Goal: Information Seeking & Learning: Find specific fact

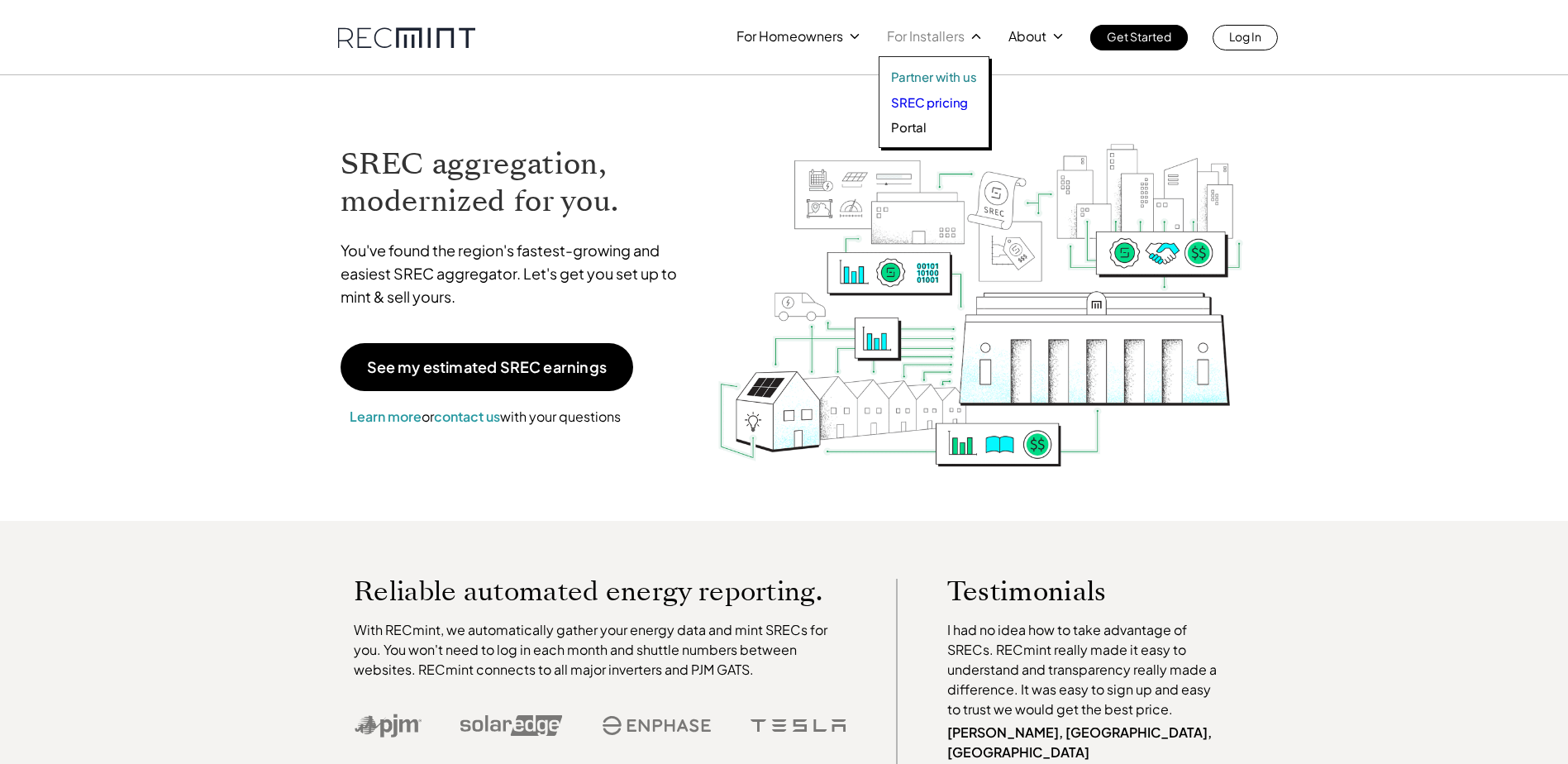
click at [960, 99] on p "SREC pricing" at bounding box center [928, 102] width 76 height 16
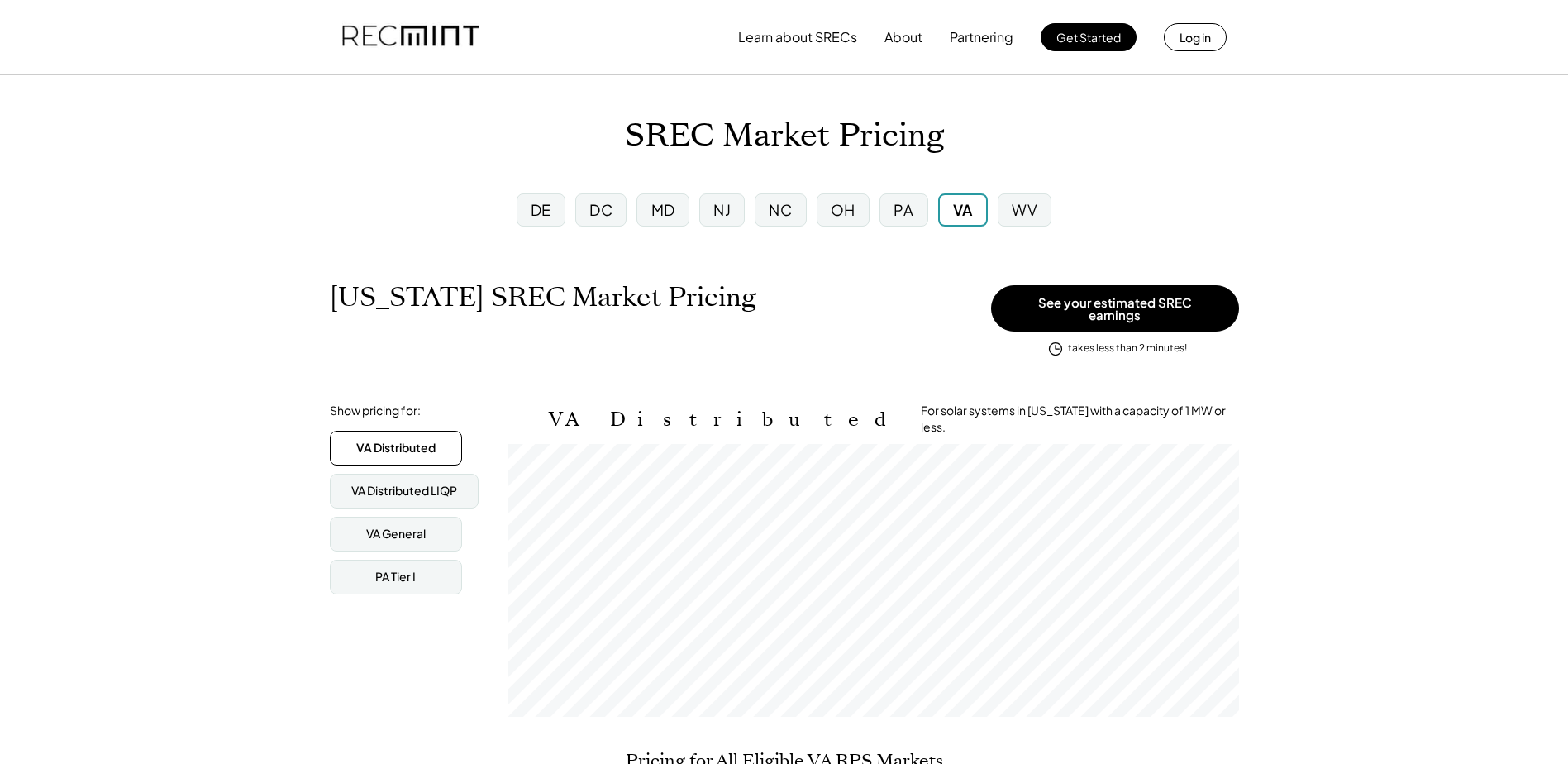
scroll to position [273, 732]
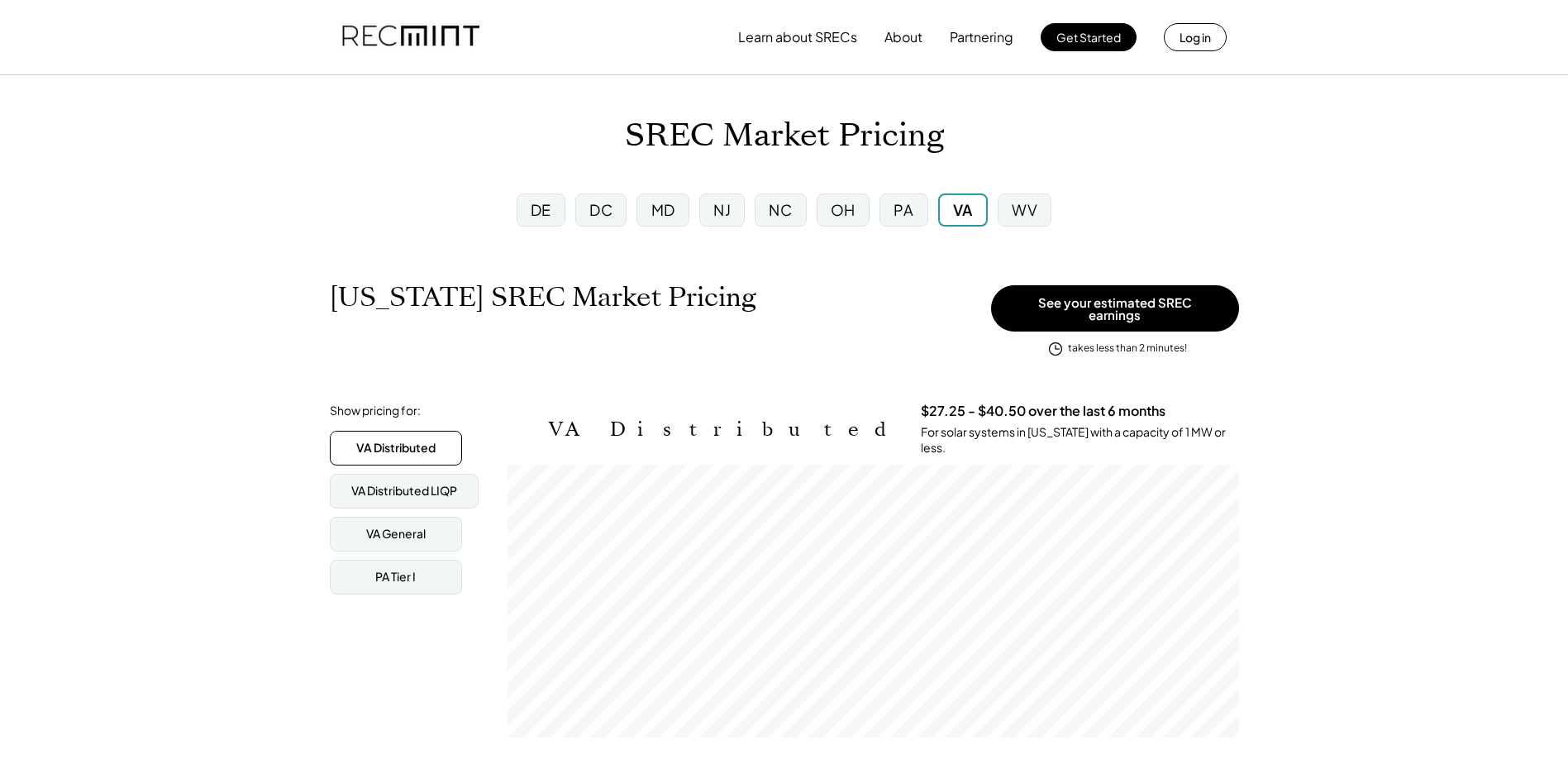
click at [890, 210] on div "PA" at bounding box center [903, 210] width 48 height 33
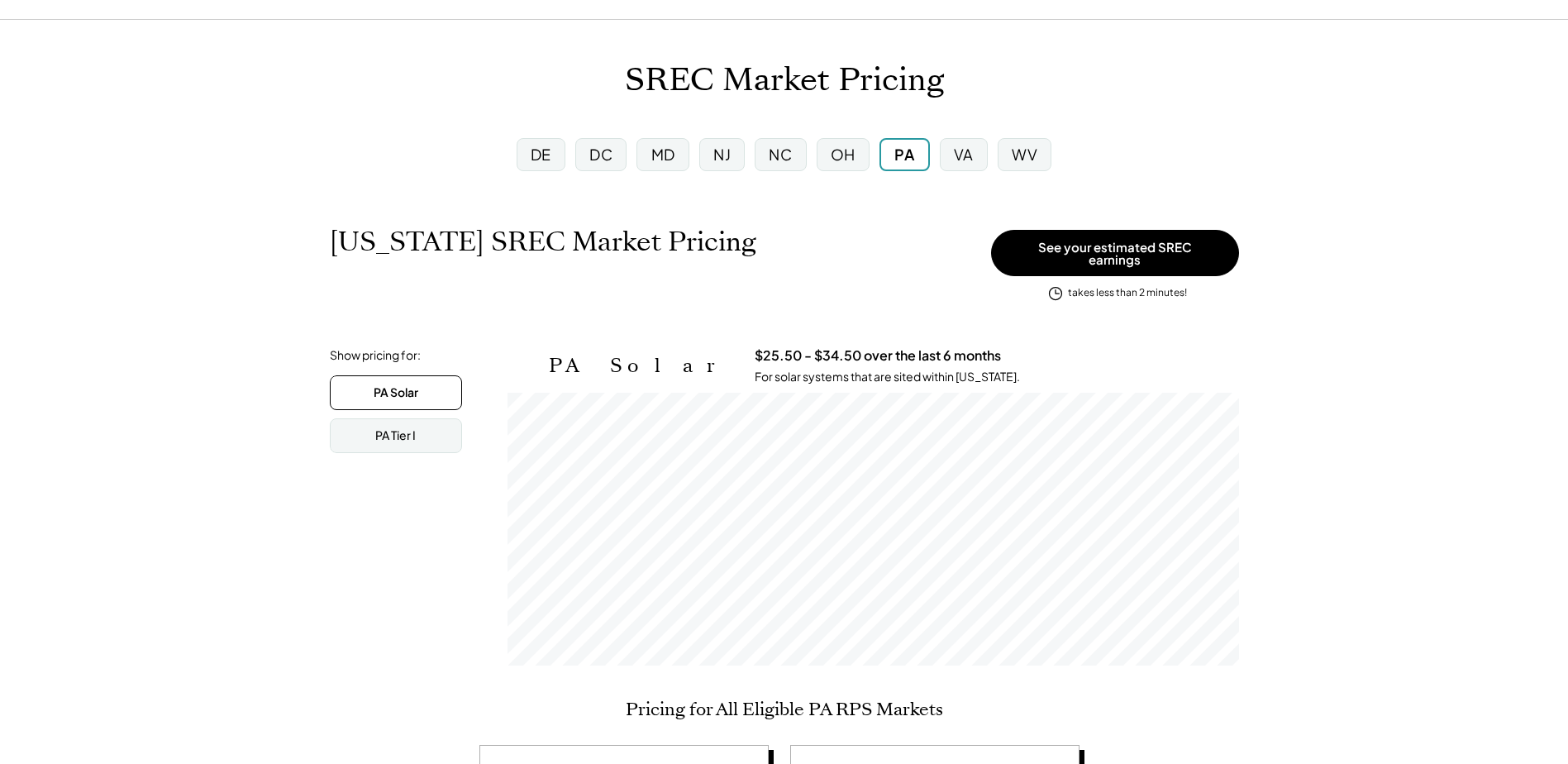
scroll to position [82, 0]
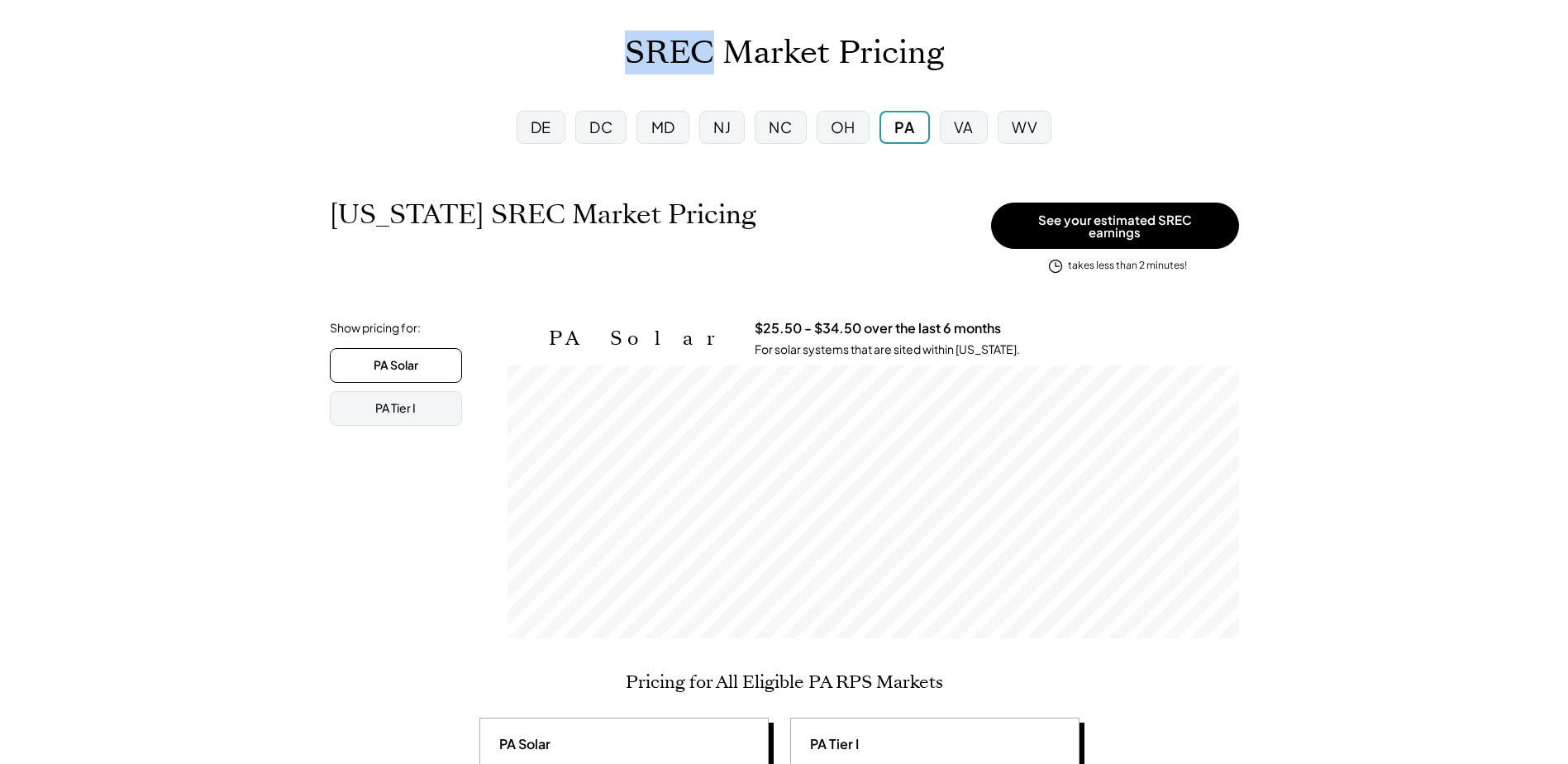
drag, startPoint x: 625, startPoint y: 59, endPoint x: 712, endPoint y: 53, distance: 87.2
click at [712, 53] on h1 "SREC Market Pricing" at bounding box center [784, 53] width 319 height 39
